Goal: Task Accomplishment & Management: Complete application form

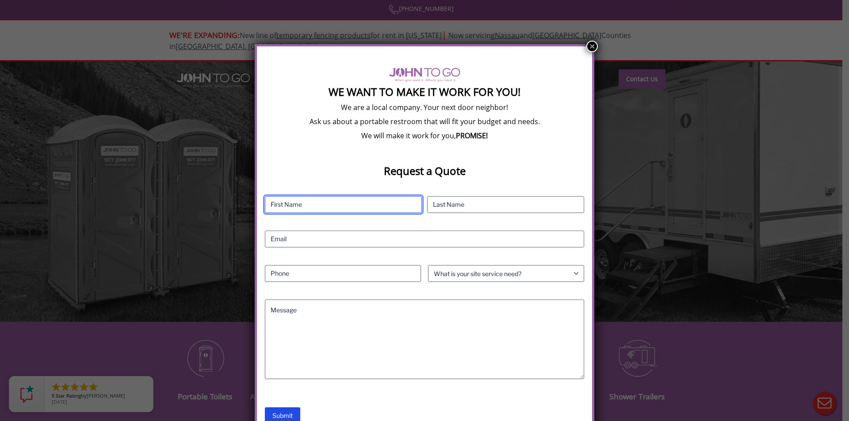
click at [335, 203] on input "First" at bounding box center [343, 204] width 157 height 17
click at [278, 207] on input "First" at bounding box center [343, 204] width 157 height 17
type input "[PERSON_NAME]"
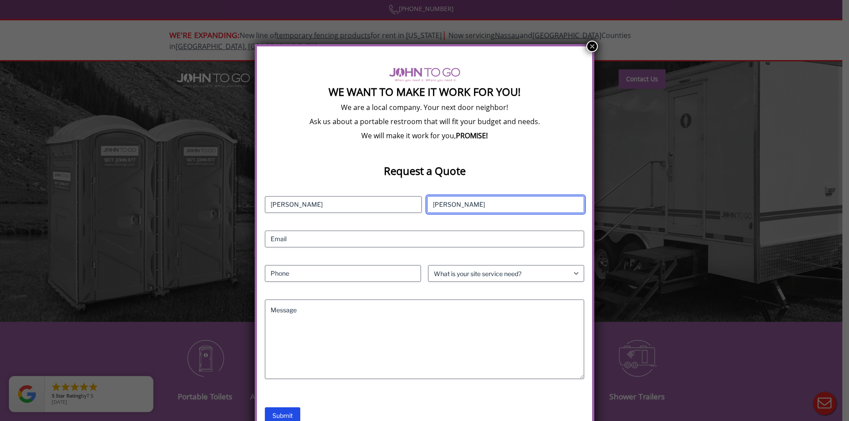
type input "[PERSON_NAME]"
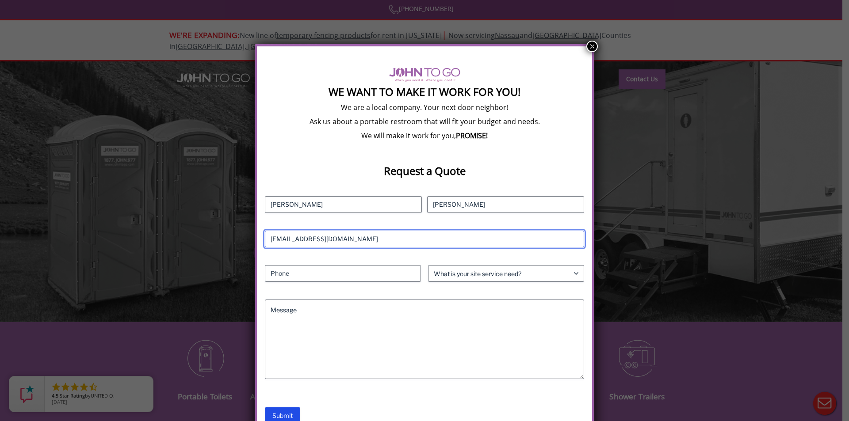
type input "[EMAIL_ADDRESS][DOMAIN_NAME]"
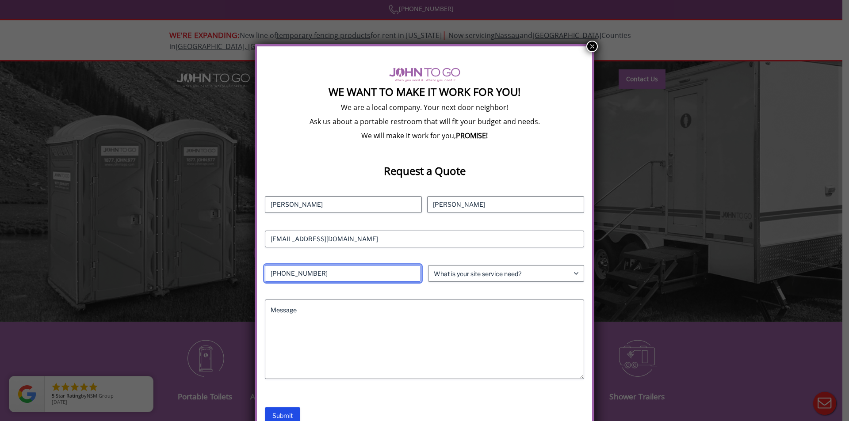
type input "[PHONE_NUMBER]"
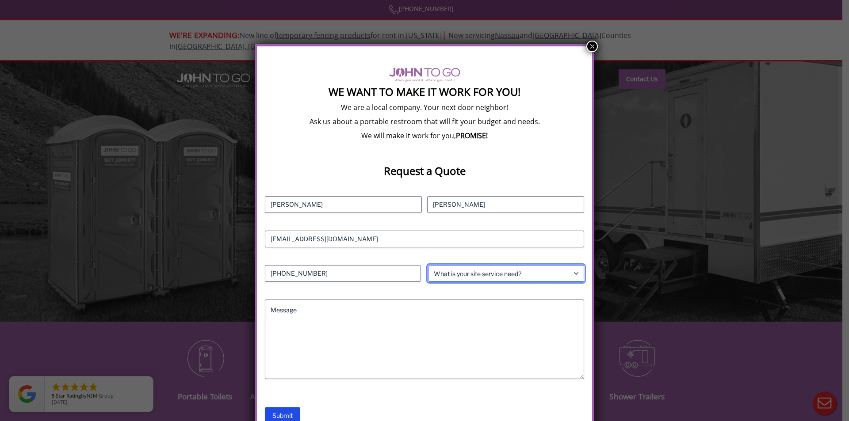
click at [509, 277] on select "What is your site service need? Consumer Construction - Commercial Construction…" at bounding box center [506, 273] width 156 height 17
select select "Event"
click at [428, 265] on select "What is your site service need? Consumer Construction - Commercial Construction…" at bounding box center [506, 273] width 156 height 17
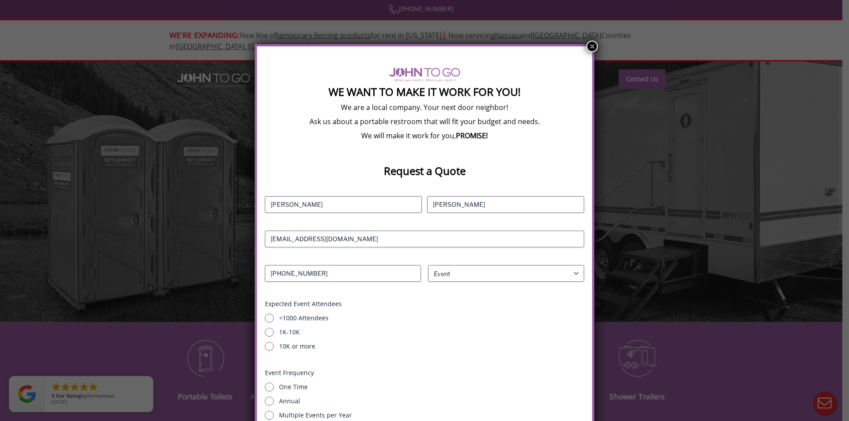
click at [303, 332] on label "1K-10K" at bounding box center [431, 332] width 305 height 9
click at [274, 332] on input "1K-10K" at bounding box center [269, 332] width 9 height 9
radio input "true"
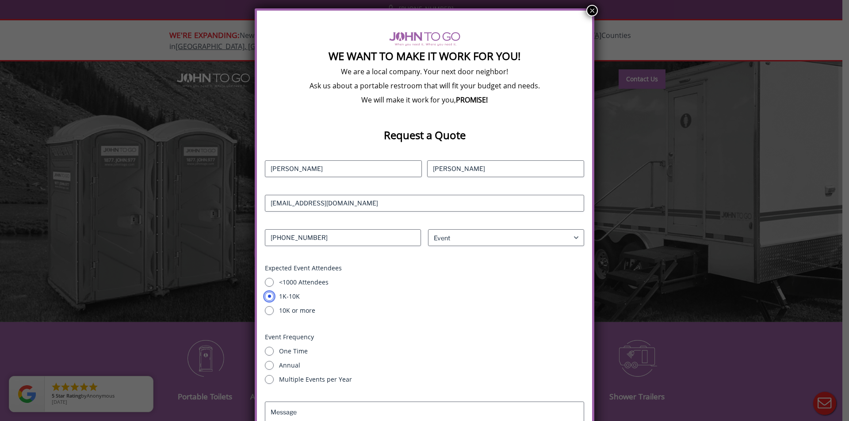
scroll to position [88, 0]
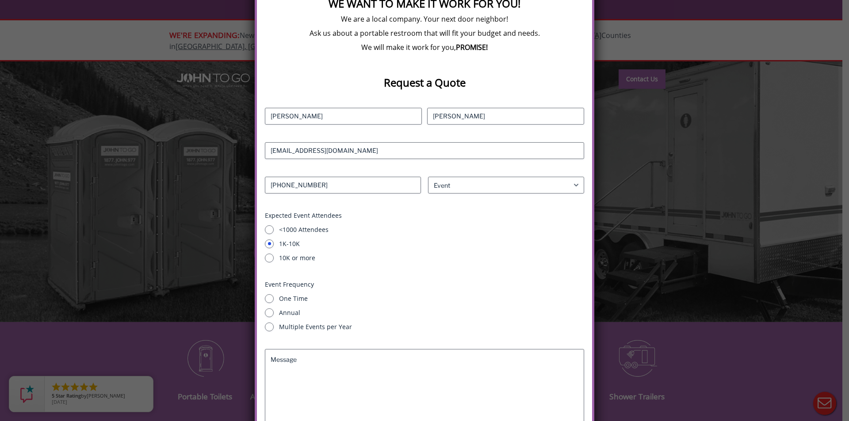
click at [323, 310] on label "Annual" at bounding box center [431, 313] width 305 height 9
click at [274, 310] on input "Annual" at bounding box center [269, 313] width 9 height 9
radio input "true"
click at [372, 367] on textarea "Message" at bounding box center [424, 389] width 319 height 80
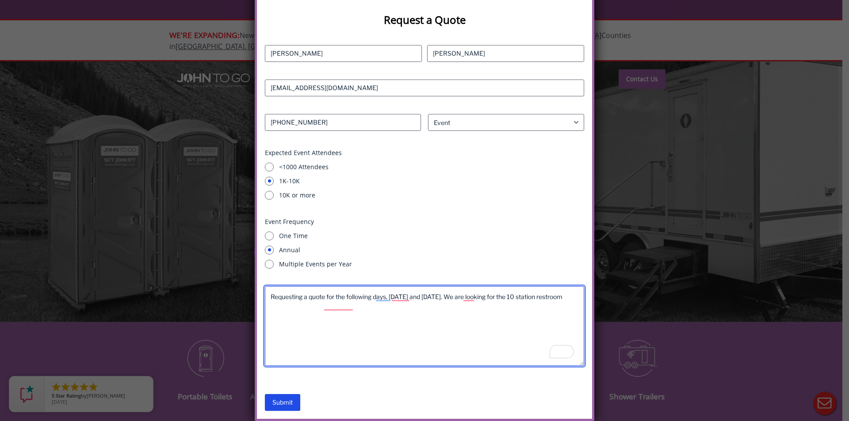
scroll to position [0, 0]
click at [444, 318] on textarea "Requesting a quote for the following days, [DATE] and [DATE]. We are looking fo…" at bounding box center [424, 327] width 319 height 80
click at [511, 310] on textarea "Requesting a quote for the following days, [DATE] and [DATE]. We are looking fo…" at bounding box center [424, 327] width 319 height 80
type textarea "Requesting a quote for the following days, [DATE] and [DATE]. We are looking fo…"
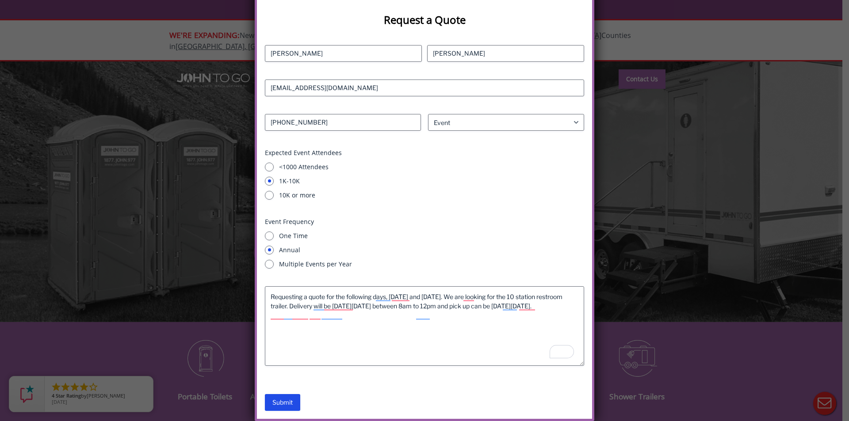
click at [766, 37] on div "We Want To Make It Work For You! We are a local company. Your next door neighbo…" at bounding box center [424, 210] width 849 height 421
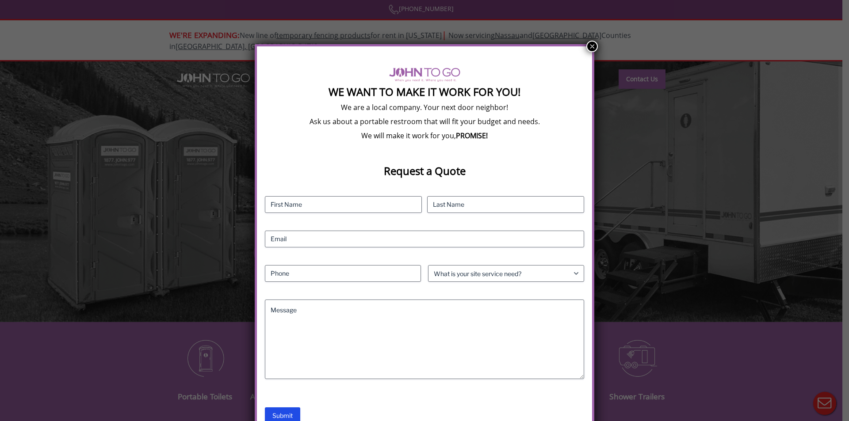
click at [595, 44] on button "×" at bounding box center [591, 46] width 11 height 11
